Goal: Transaction & Acquisition: Obtain resource

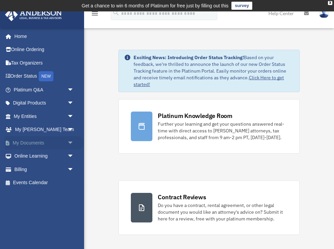
click at [32, 142] on link "My Documents arrow_drop_down" at bounding box center [44, 142] width 79 height 13
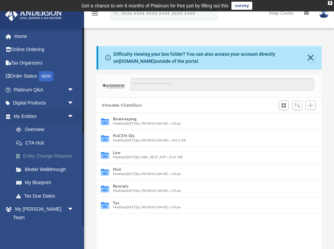
scroll to position [153, 225]
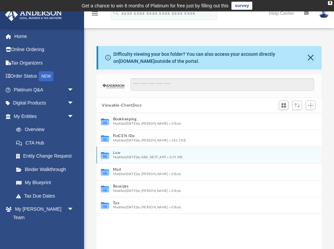
click at [107, 156] on icon "grid" at bounding box center [105, 156] width 8 height 5
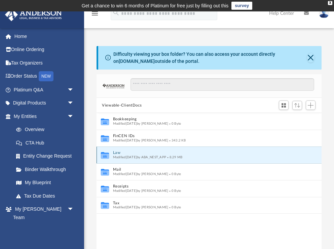
click at [115, 153] on button "Law" at bounding box center [204, 153] width 183 height 4
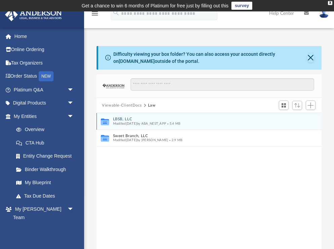
click at [128, 118] on button "LBSB, LLC" at bounding box center [204, 119] width 183 height 4
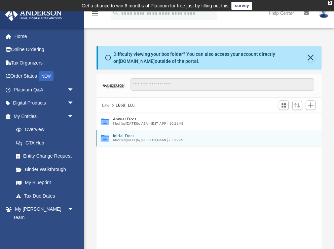
click at [116, 136] on button "Initial Docs" at bounding box center [204, 136] width 183 height 4
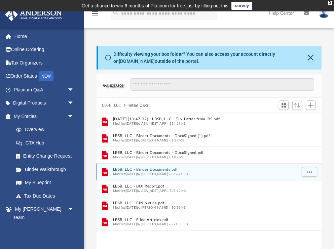
click at [158, 170] on button "LBSB, LLC - Binder Documents.pdf" at bounding box center [204, 170] width 183 height 4
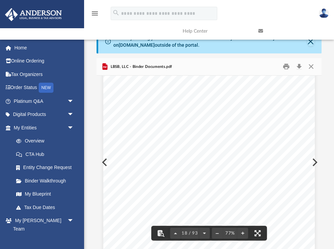
scroll to position [4908, 0]
